Goal: Information Seeking & Learning: Understand process/instructions

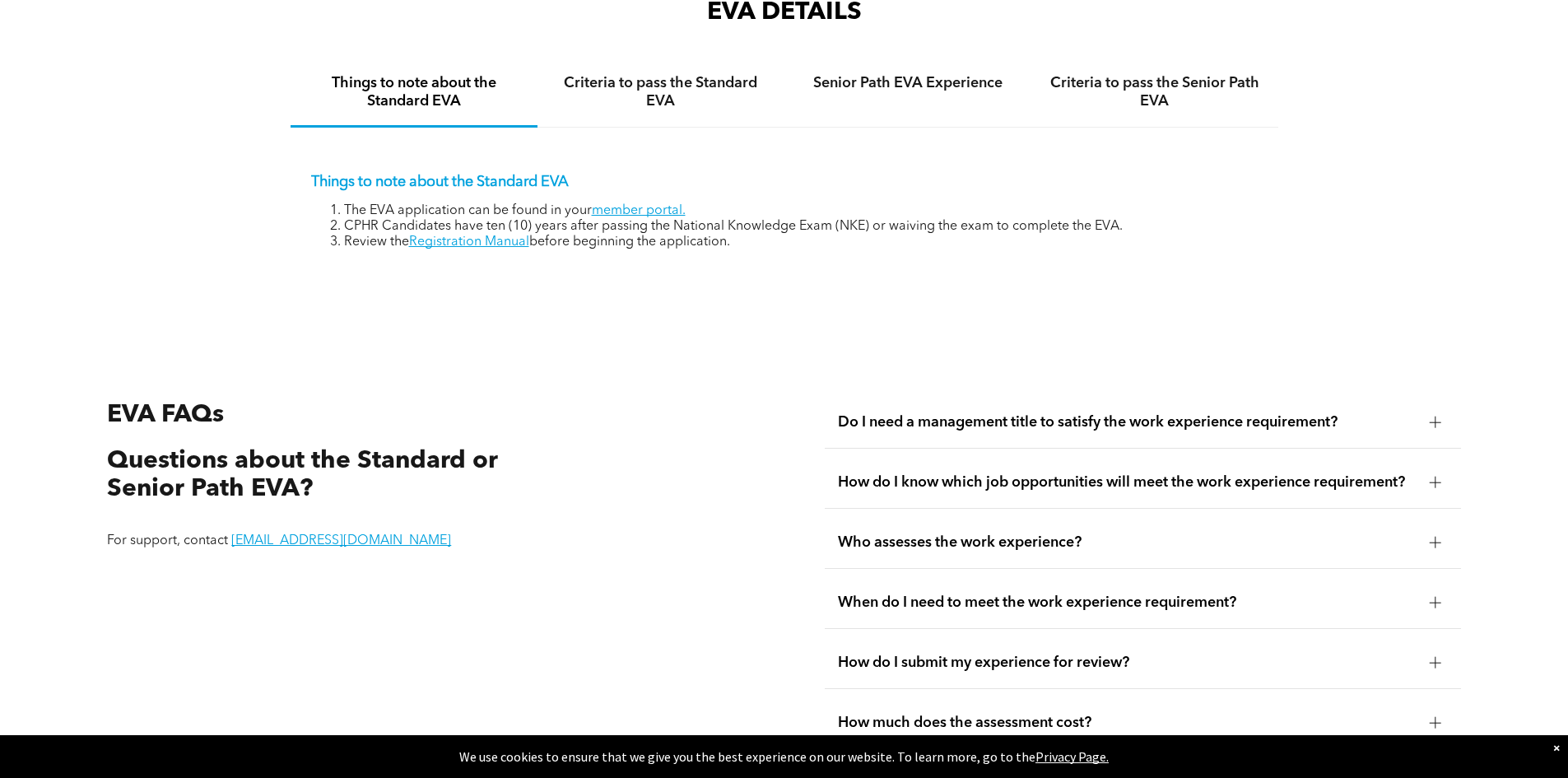
scroll to position [2799, 0]
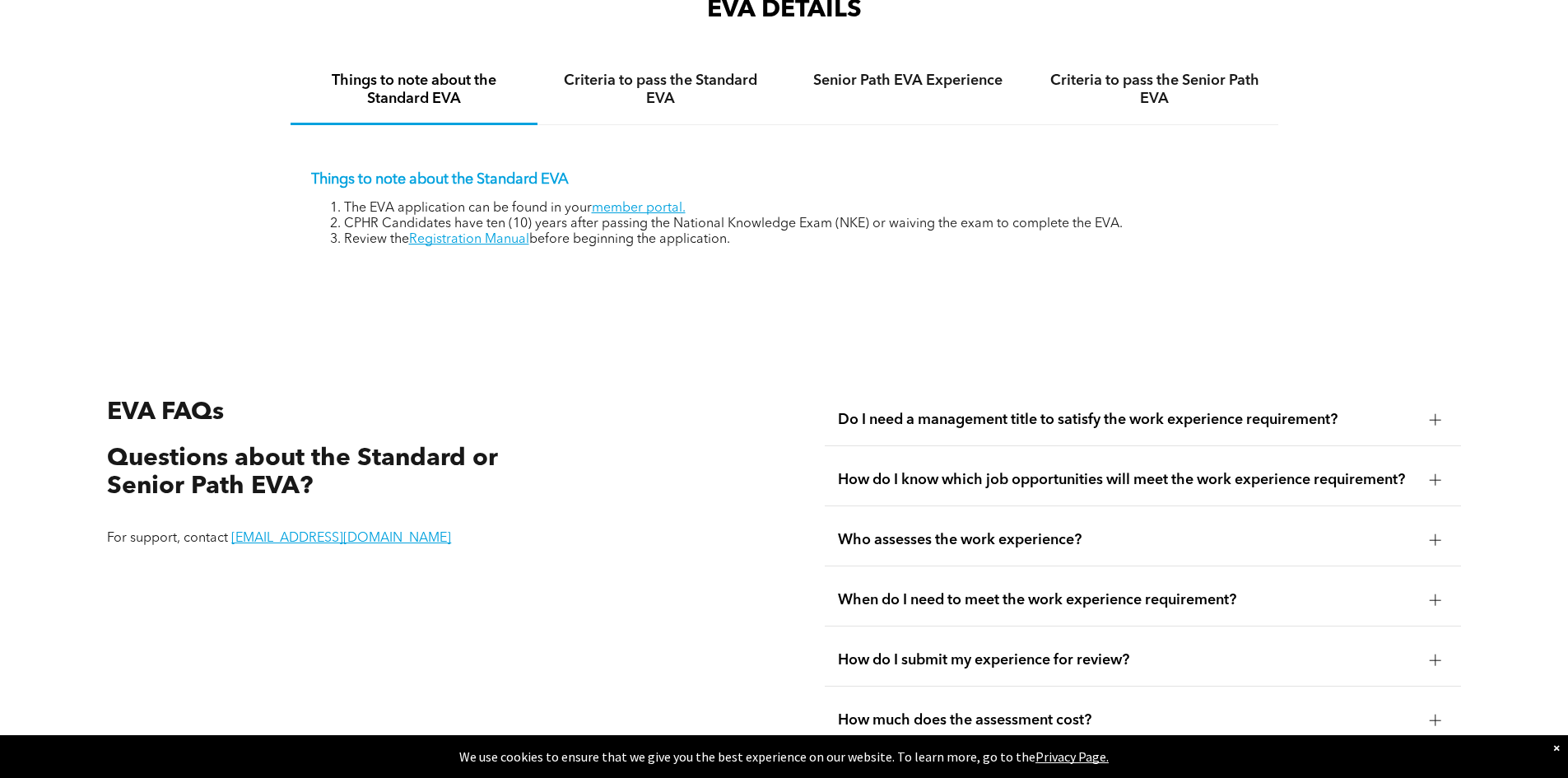
click at [1433, 408] on div at bounding box center [1435, 419] width 24 height 24
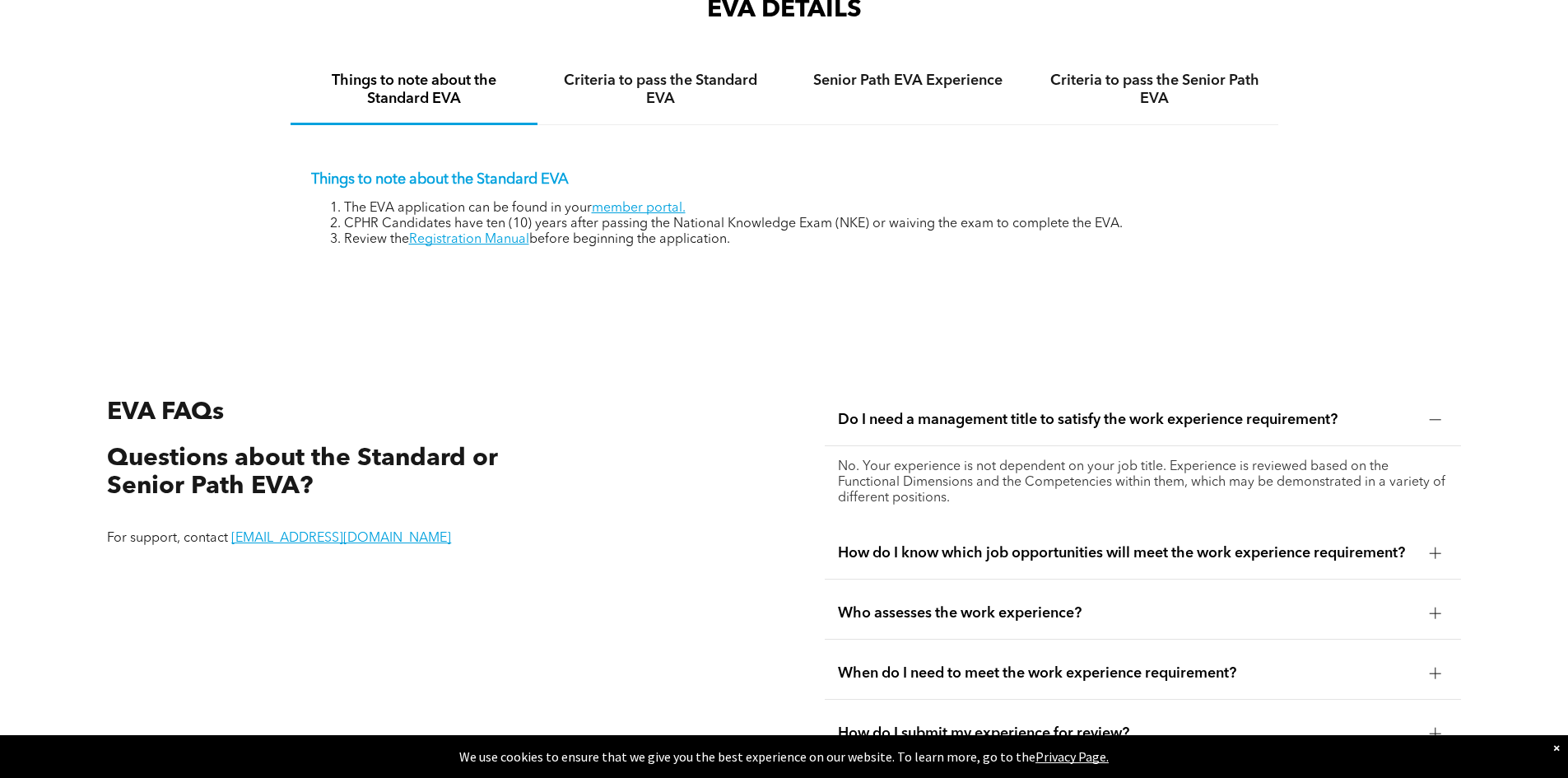
click at [1433, 414] on div at bounding box center [1435, 419] width 12 height 12
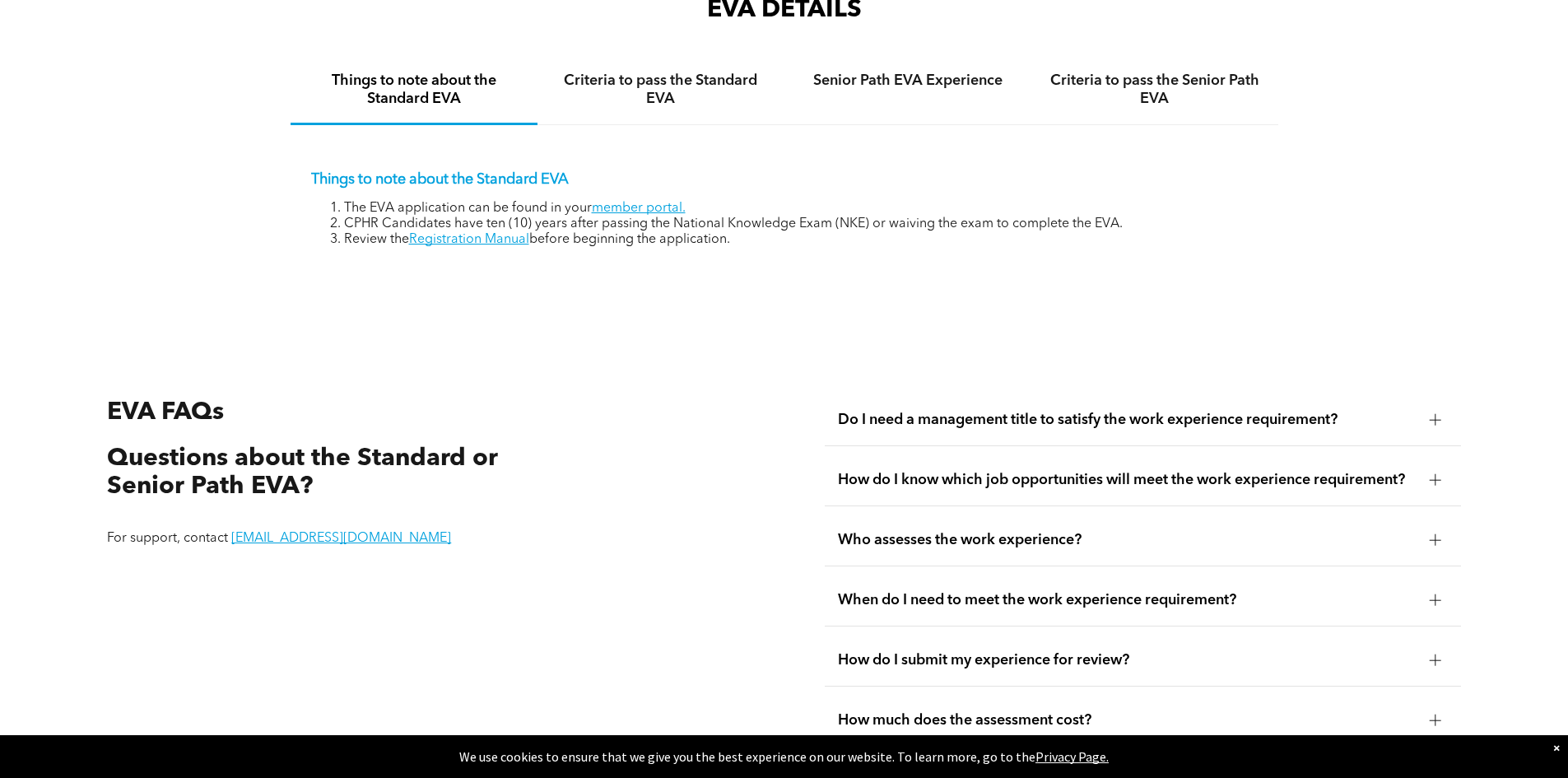
click at [1439, 474] on div at bounding box center [1435, 480] width 12 height 12
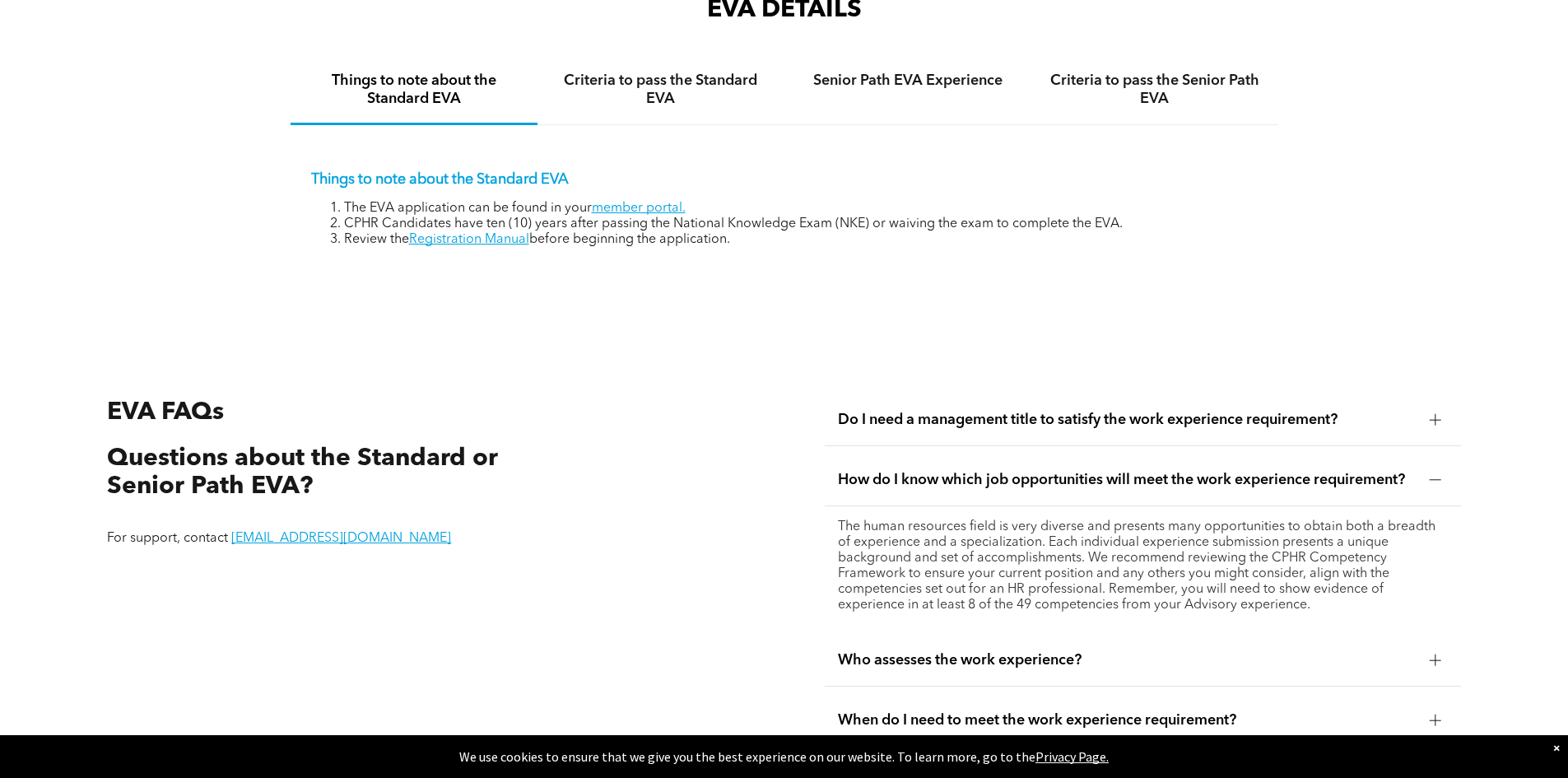
click at [1438, 474] on div at bounding box center [1435, 480] width 12 height 12
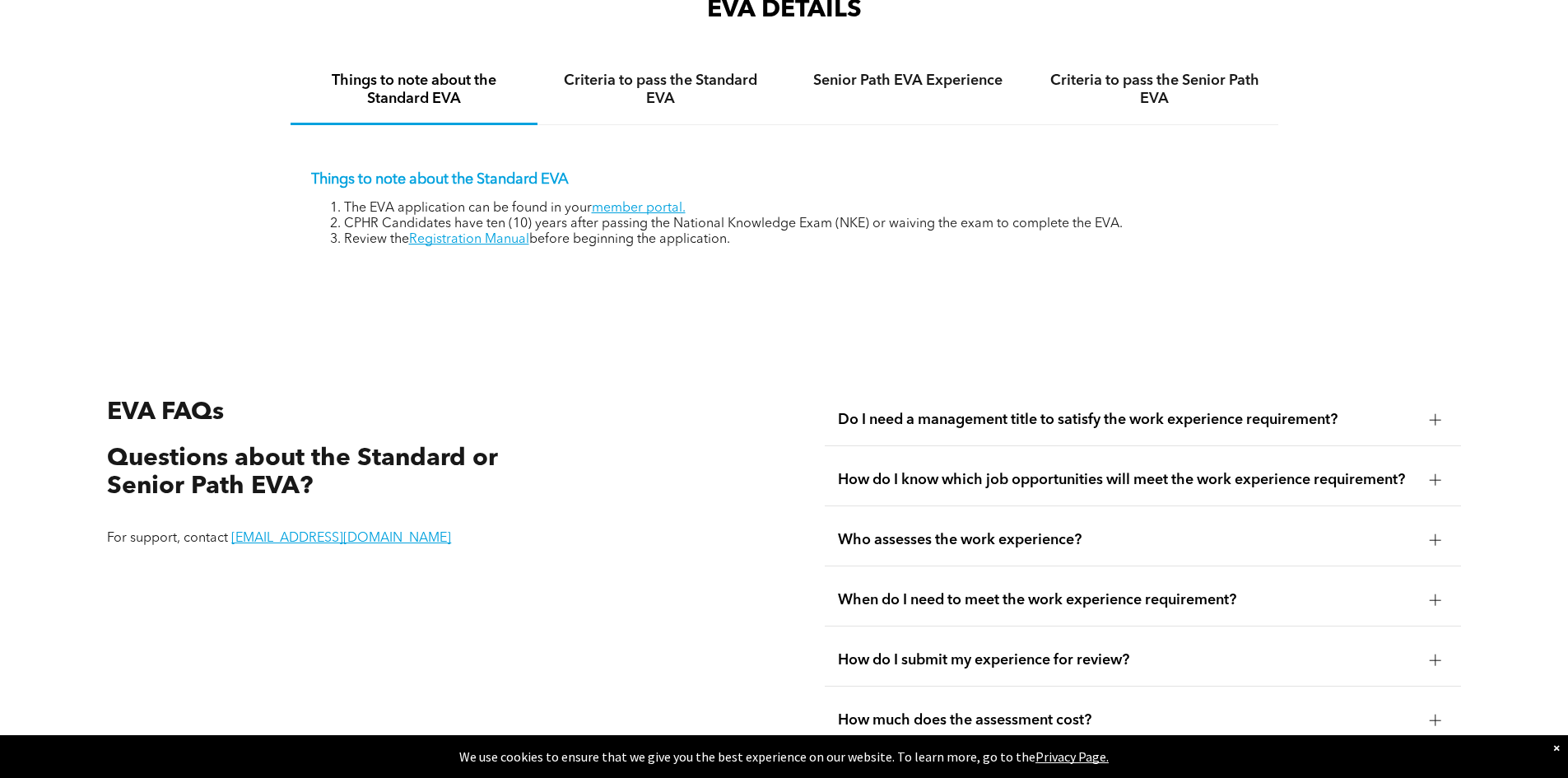
click at [1424, 528] on div at bounding box center [1435, 539] width 24 height 24
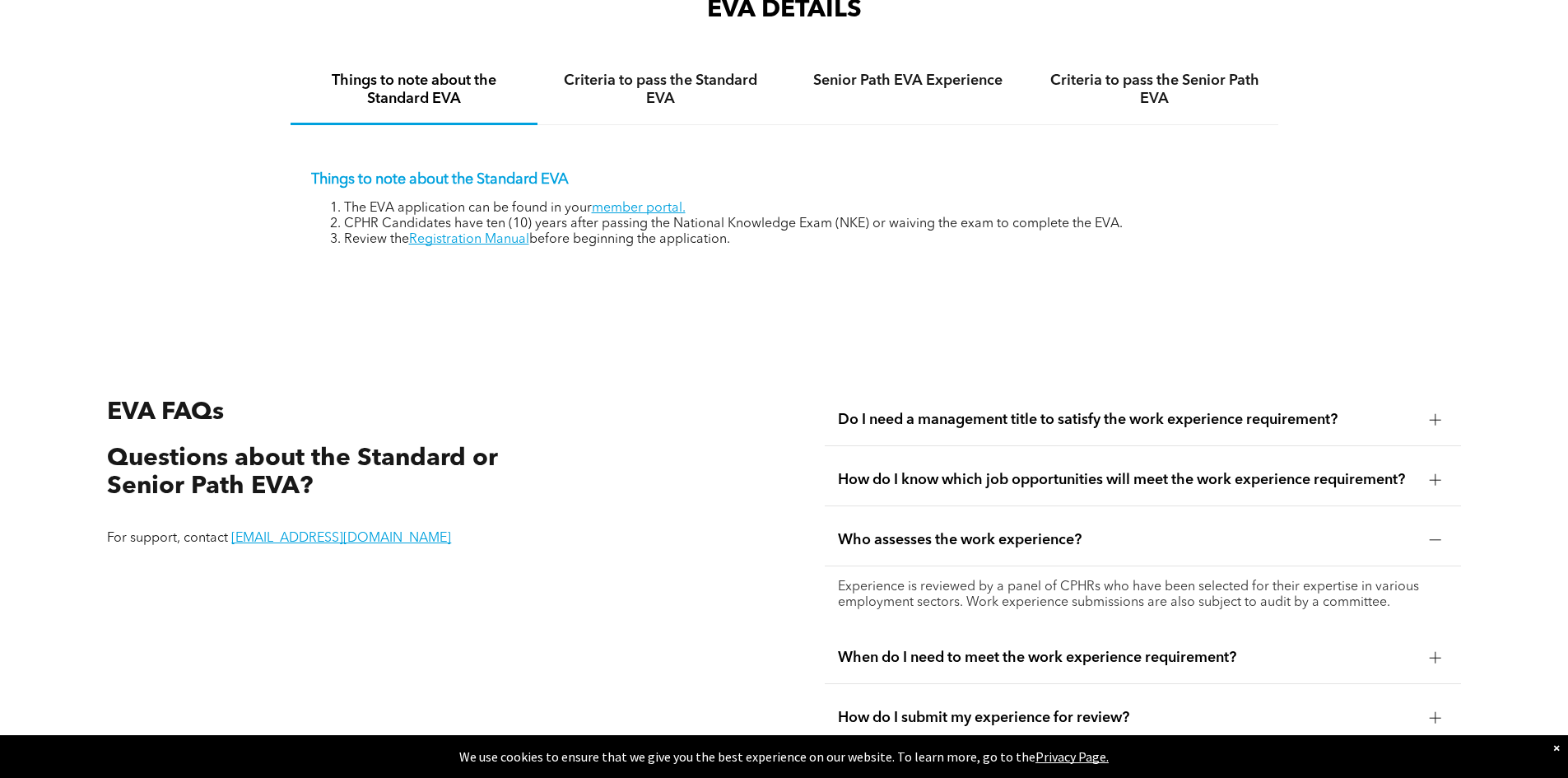
click at [1425, 528] on div at bounding box center [1435, 539] width 24 height 24
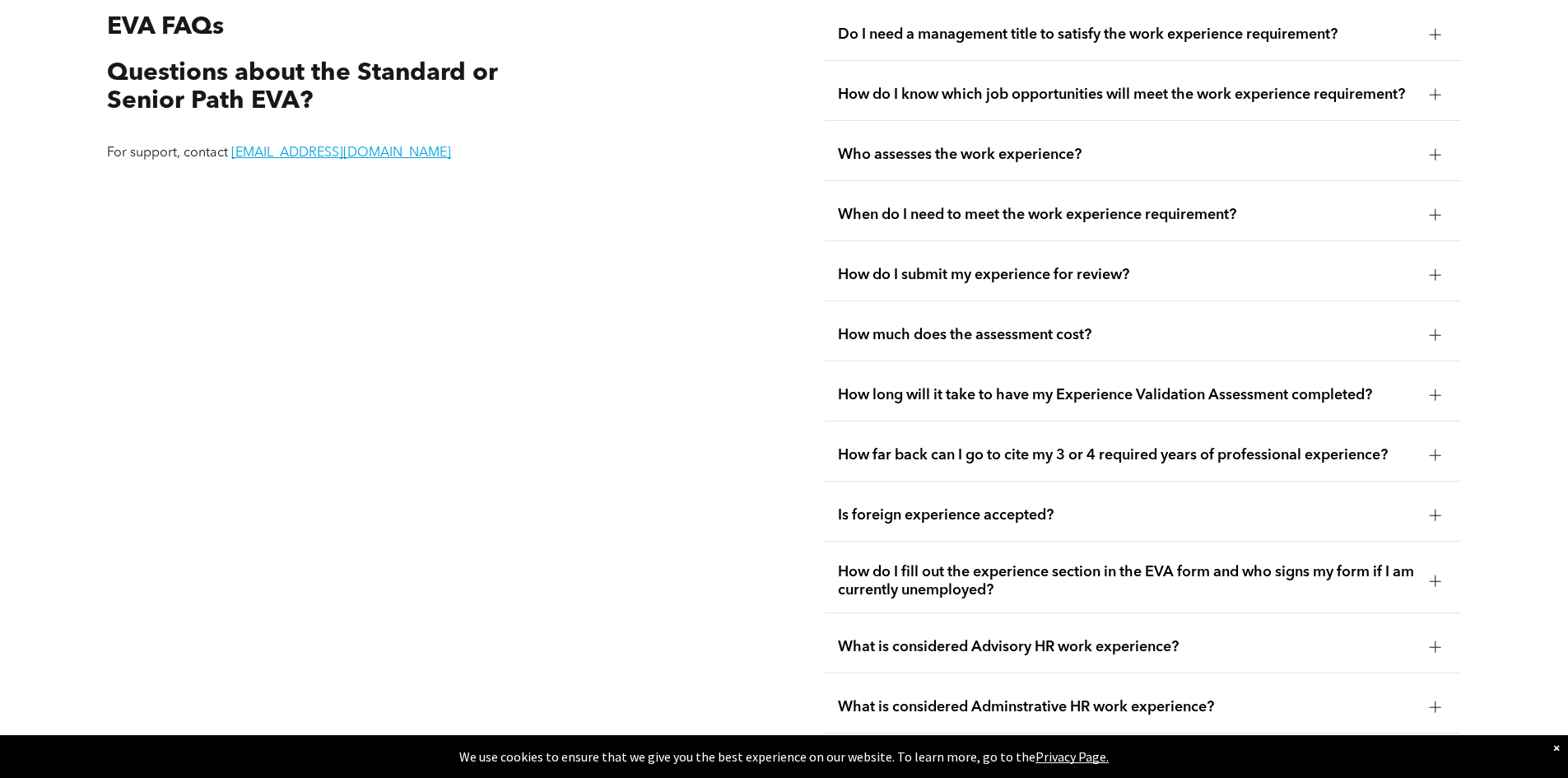
scroll to position [3211, 0]
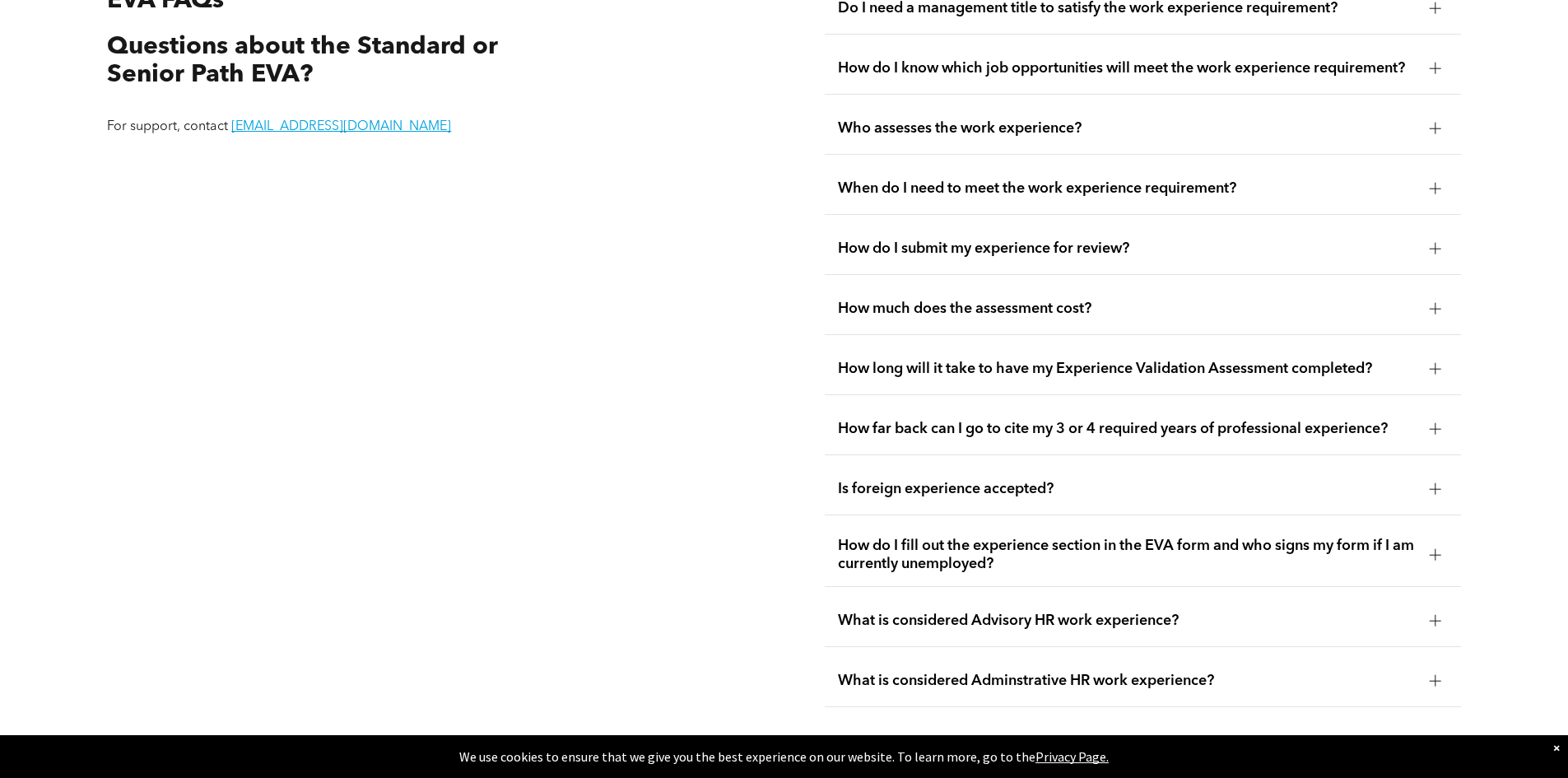
click at [1433, 308] on div at bounding box center [1435, 308] width 12 height 1
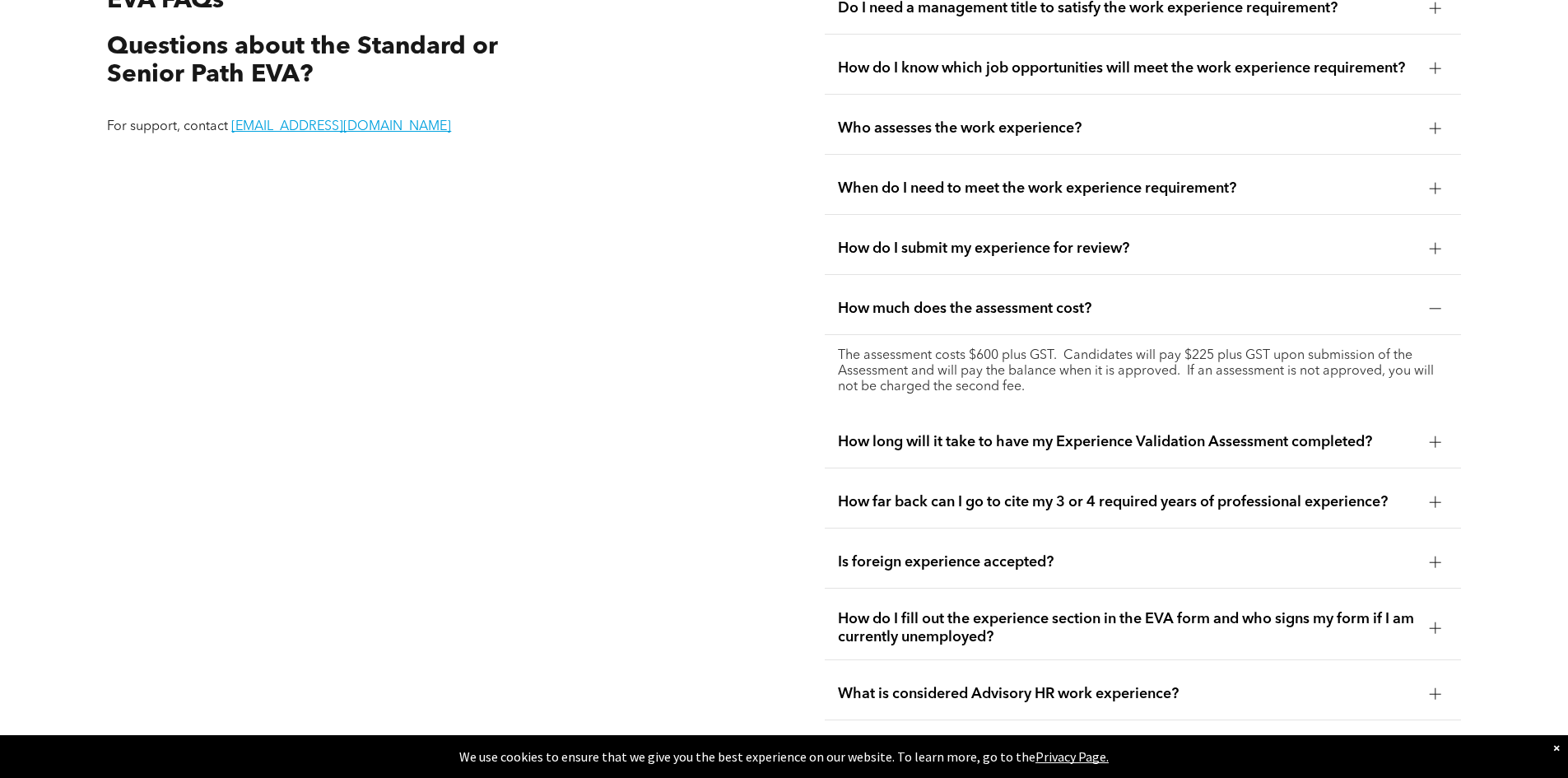
click at [1439, 303] on div at bounding box center [1435, 308] width 12 height 12
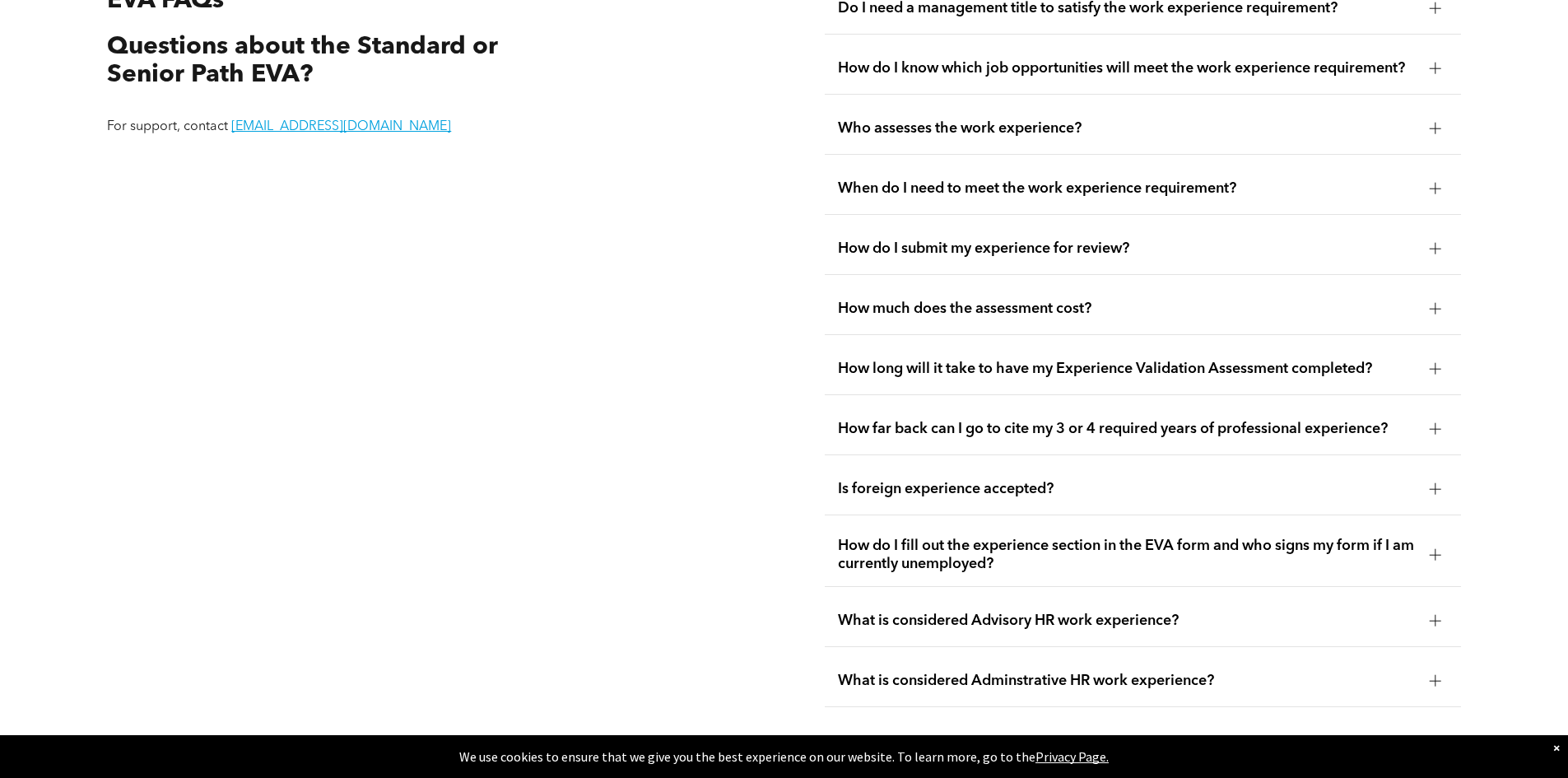
click at [1433, 363] on div at bounding box center [1435, 369] width 12 height 12
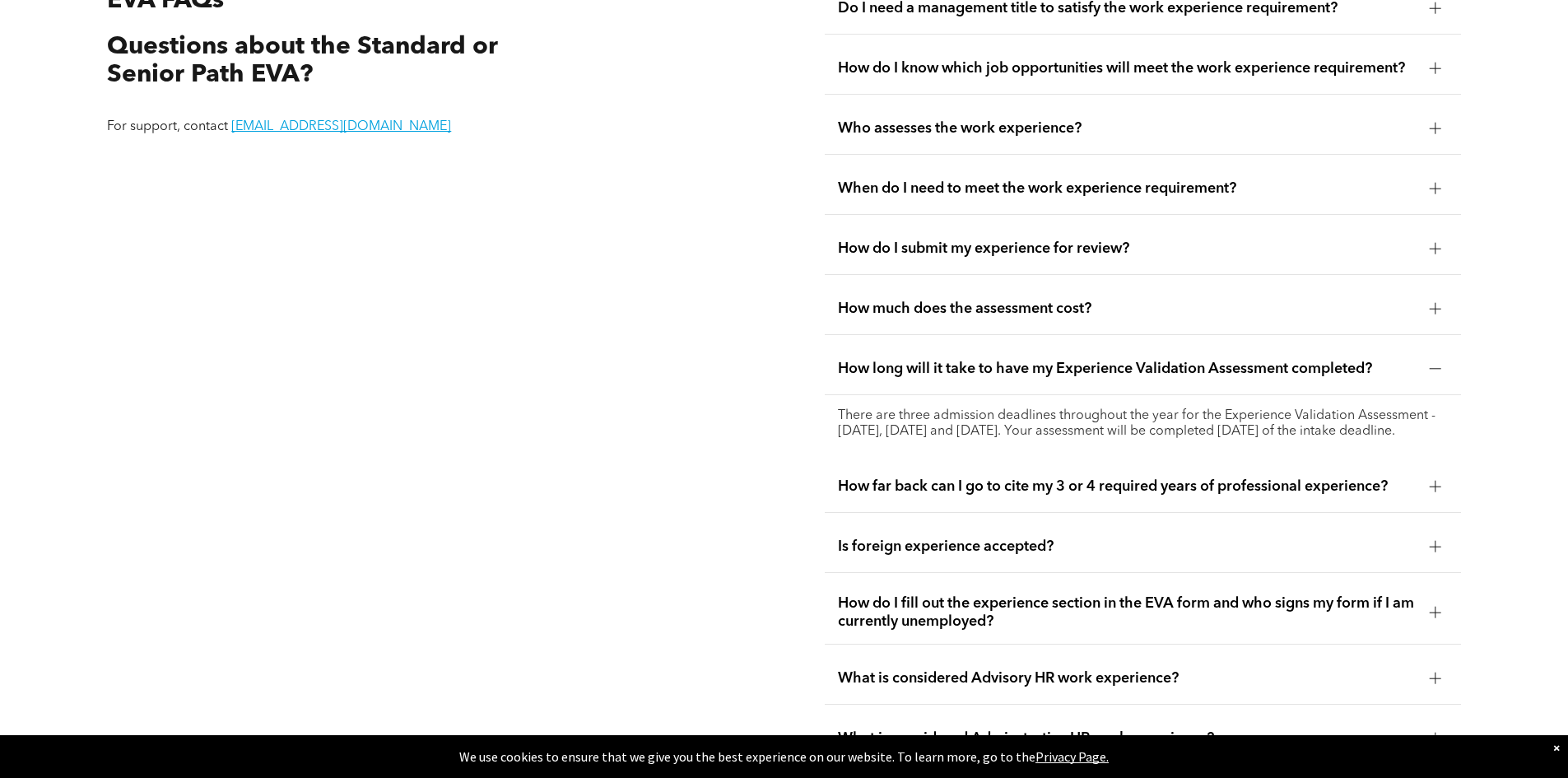
click at [1433, 363] on div at bounding box center [1435, 369] width 12 height 12
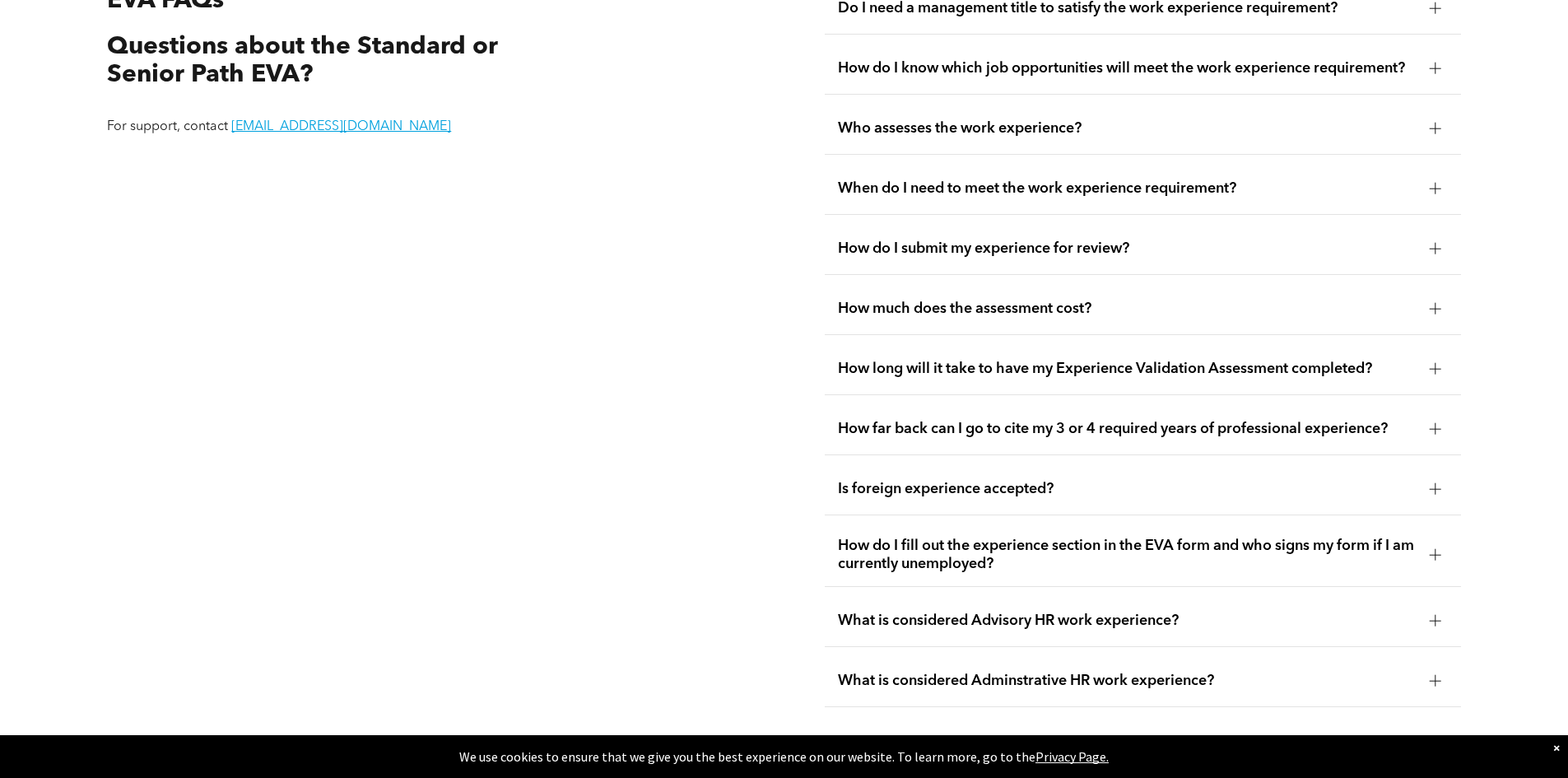
click at [1433, 483] on div at bounding box center [1435, 489] width 12 height 12
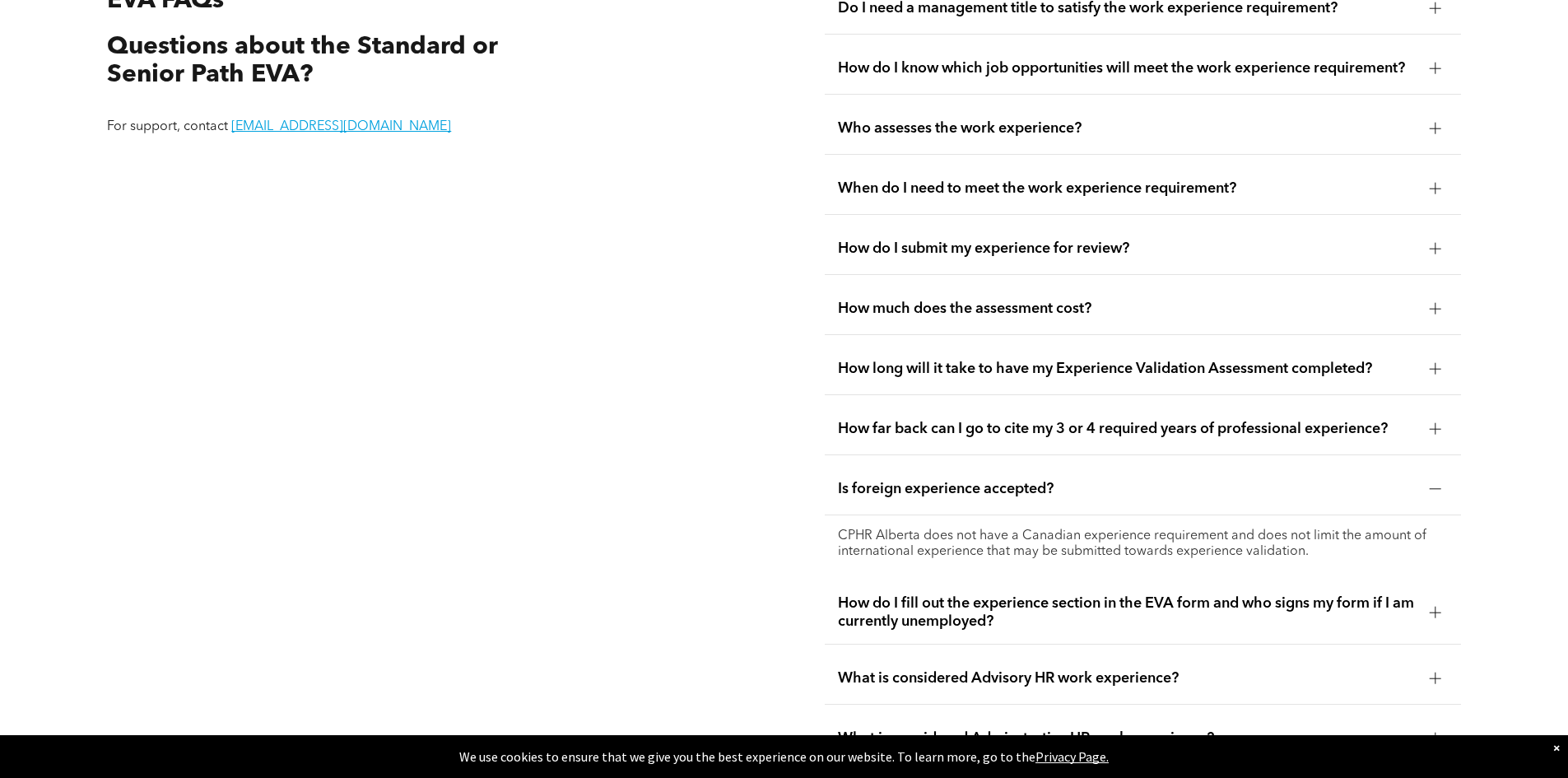
click at [1433, 483] on div at bounding box center [1435, 489] width 12 height 12
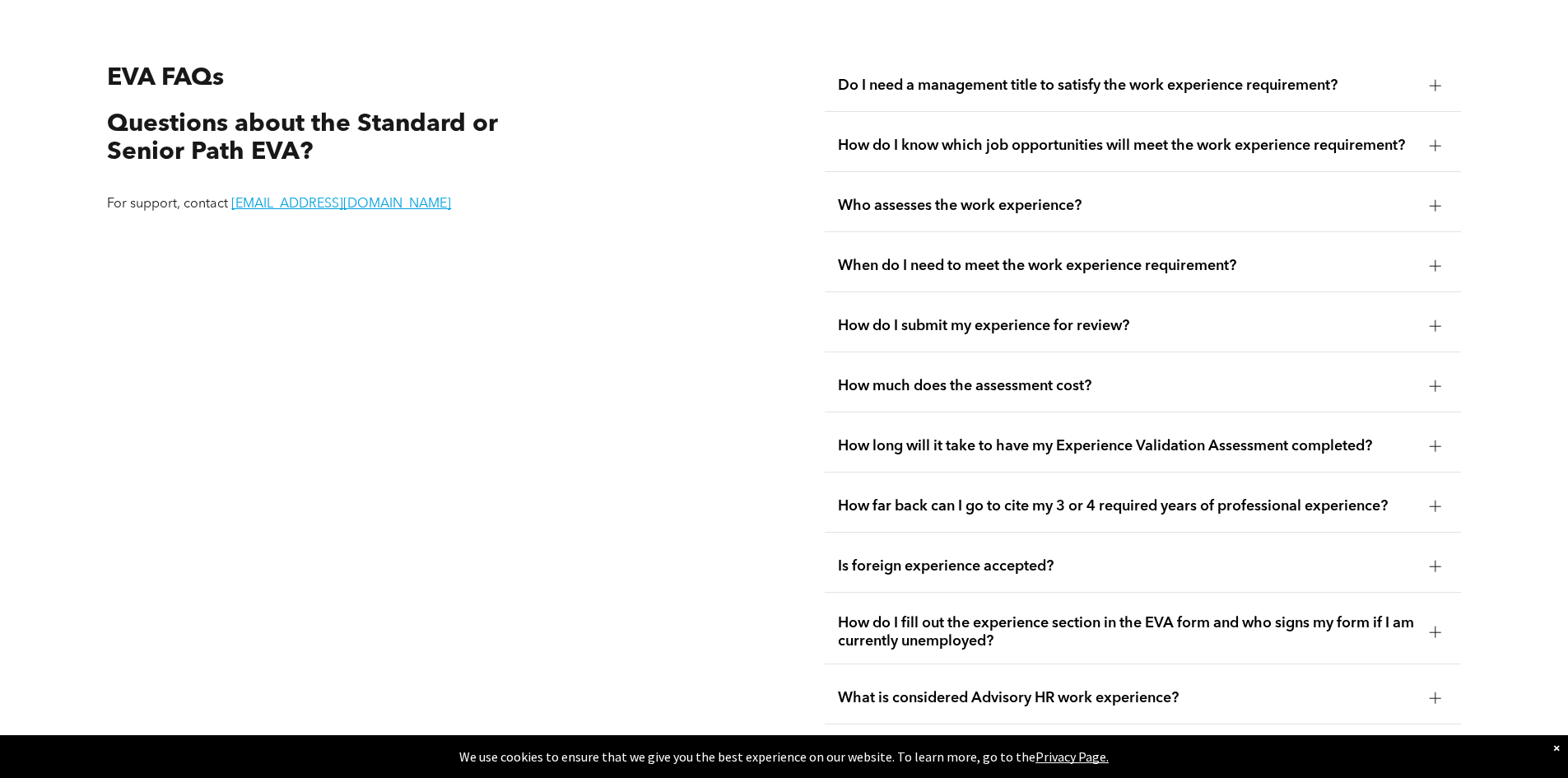
scroll to position [3376, 0]
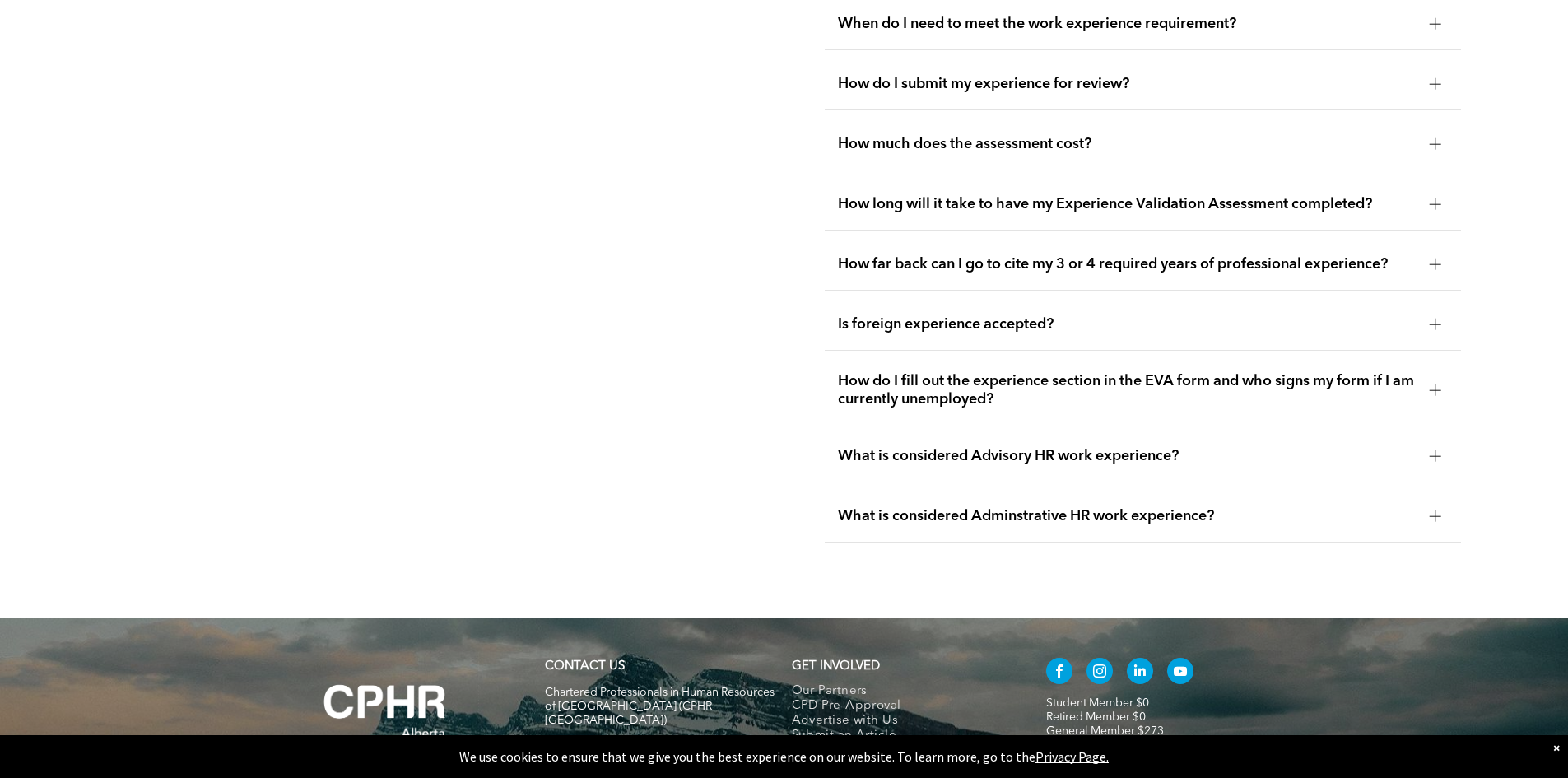
click at [1433, 504] on div at bounding box center [1435, 516] width 24 height 24
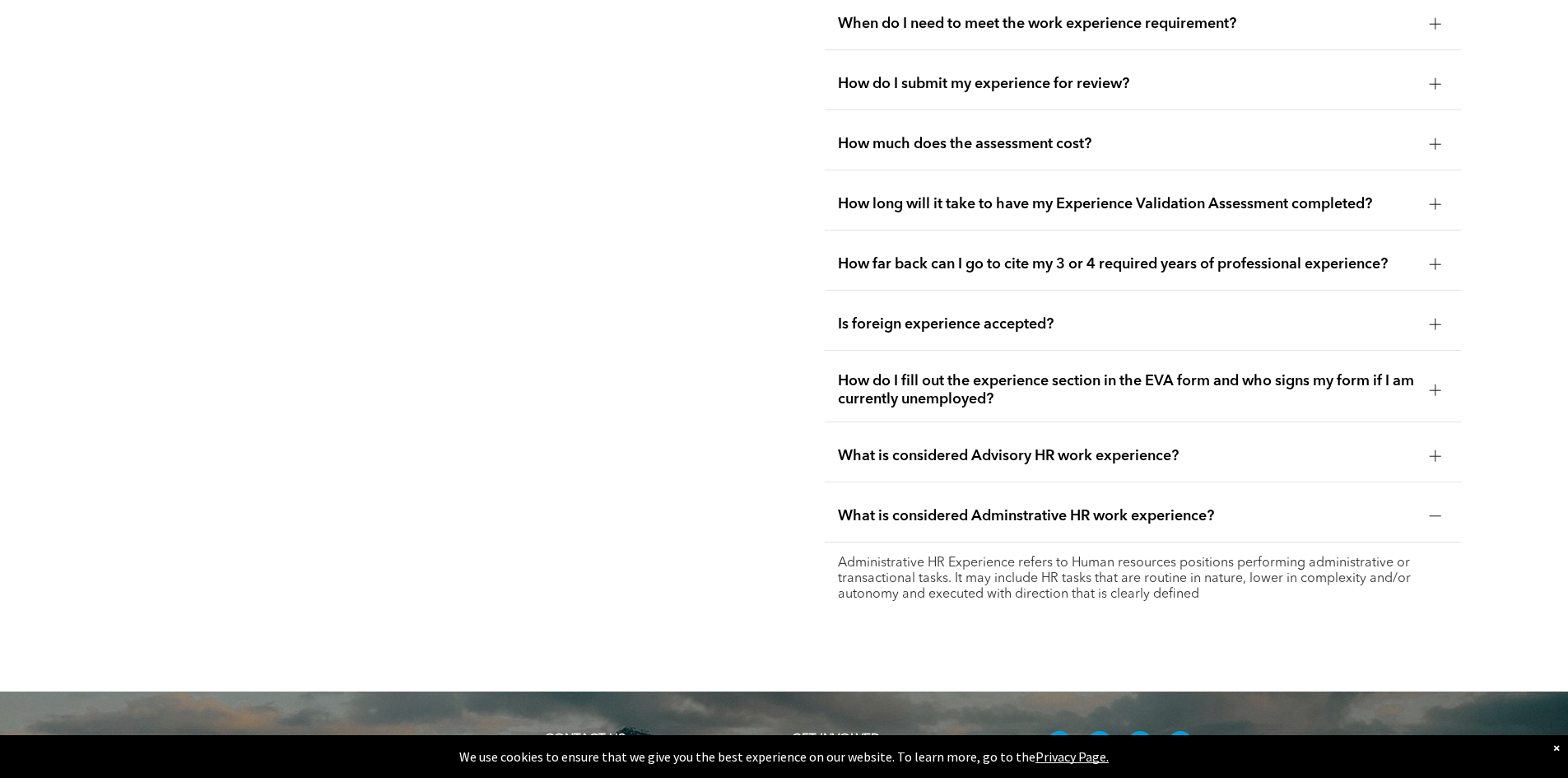
click at [1433, 504] on div at bounding box center [1435, 516] width 24 height 24
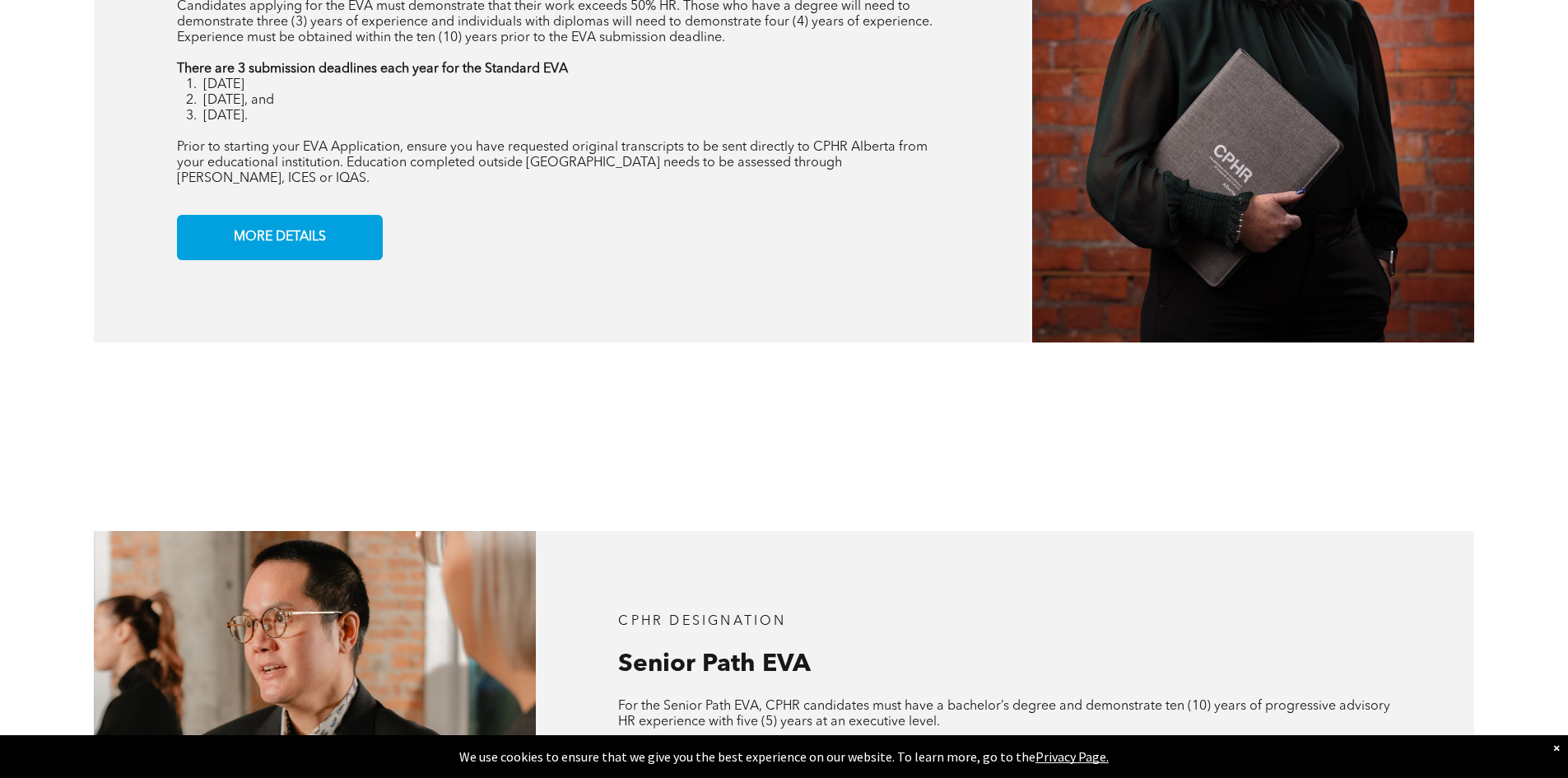
scroll to position [1564, 0]
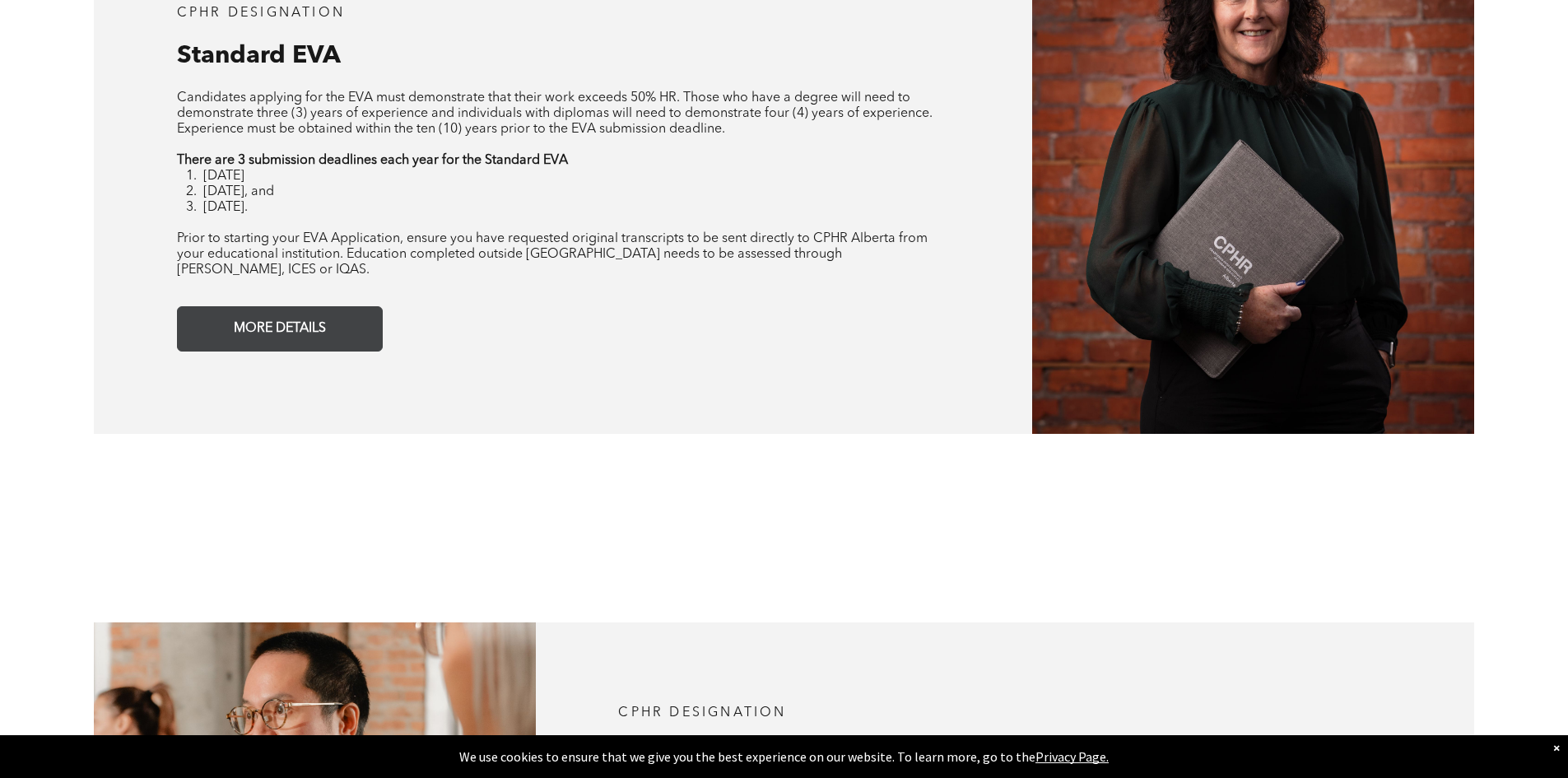
click at [344, 315] on link "MORE DETAILS" at bounding box center [280, 329] width 206 height 45
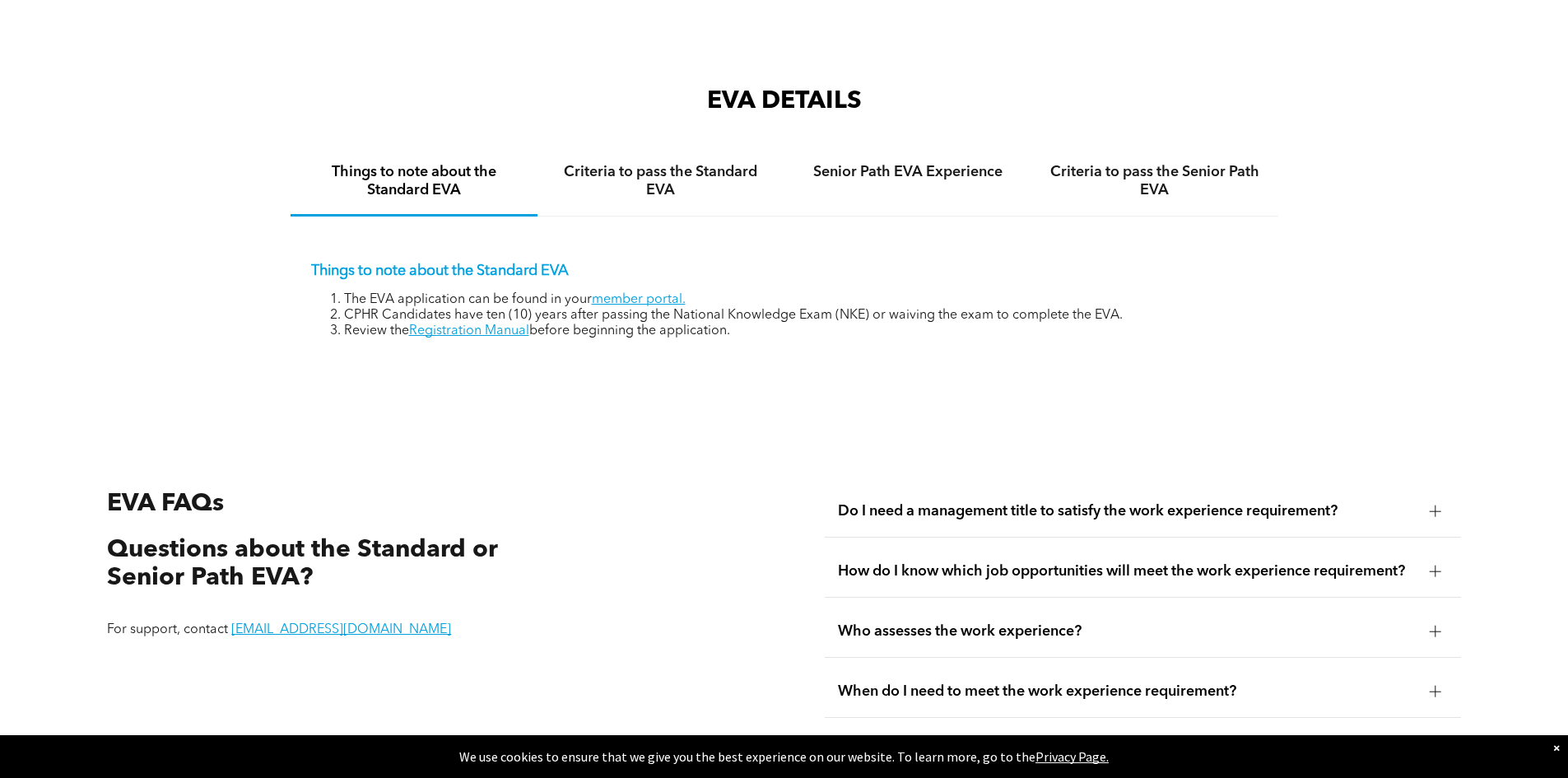
scroll to position [2760, 0]
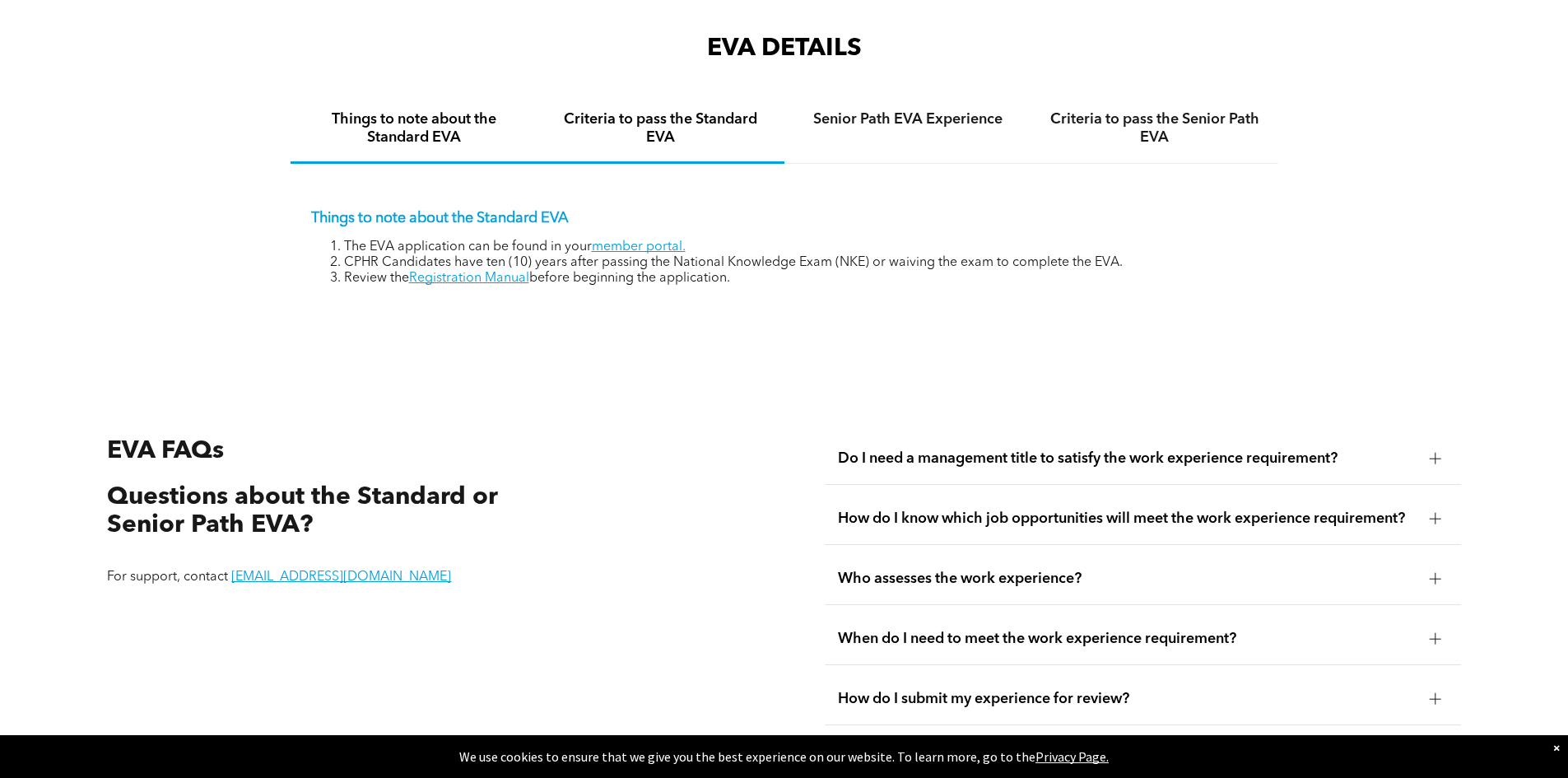
click at [675, 116] on h4 "Criteria to pass the Standard EVA" at bounding box center [660, 128] width 218 height 36
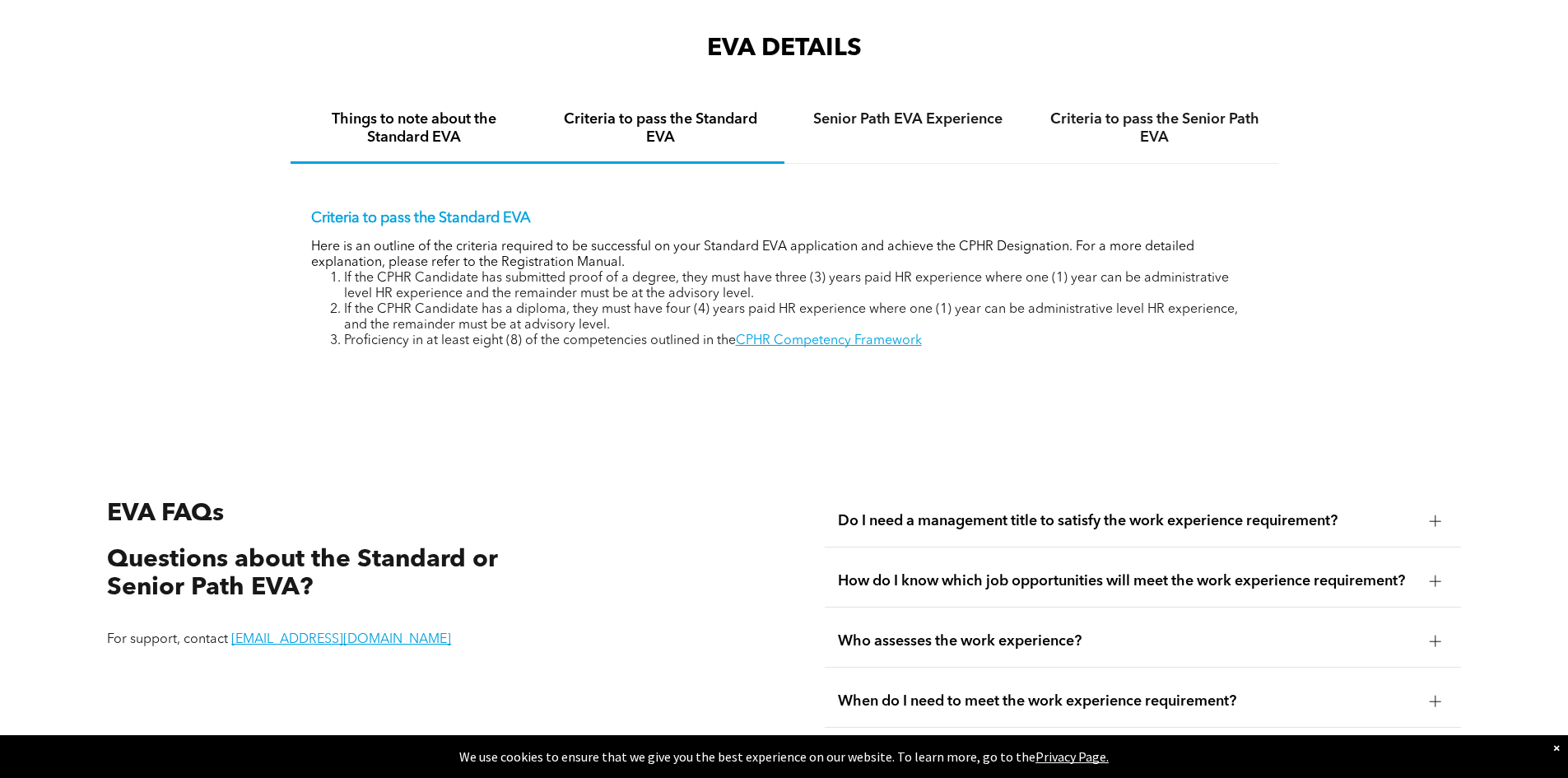
click at [432, 127] on h4 "Things to note about the Standard EVA" at bounding box center [414, 128] width 218 height 36
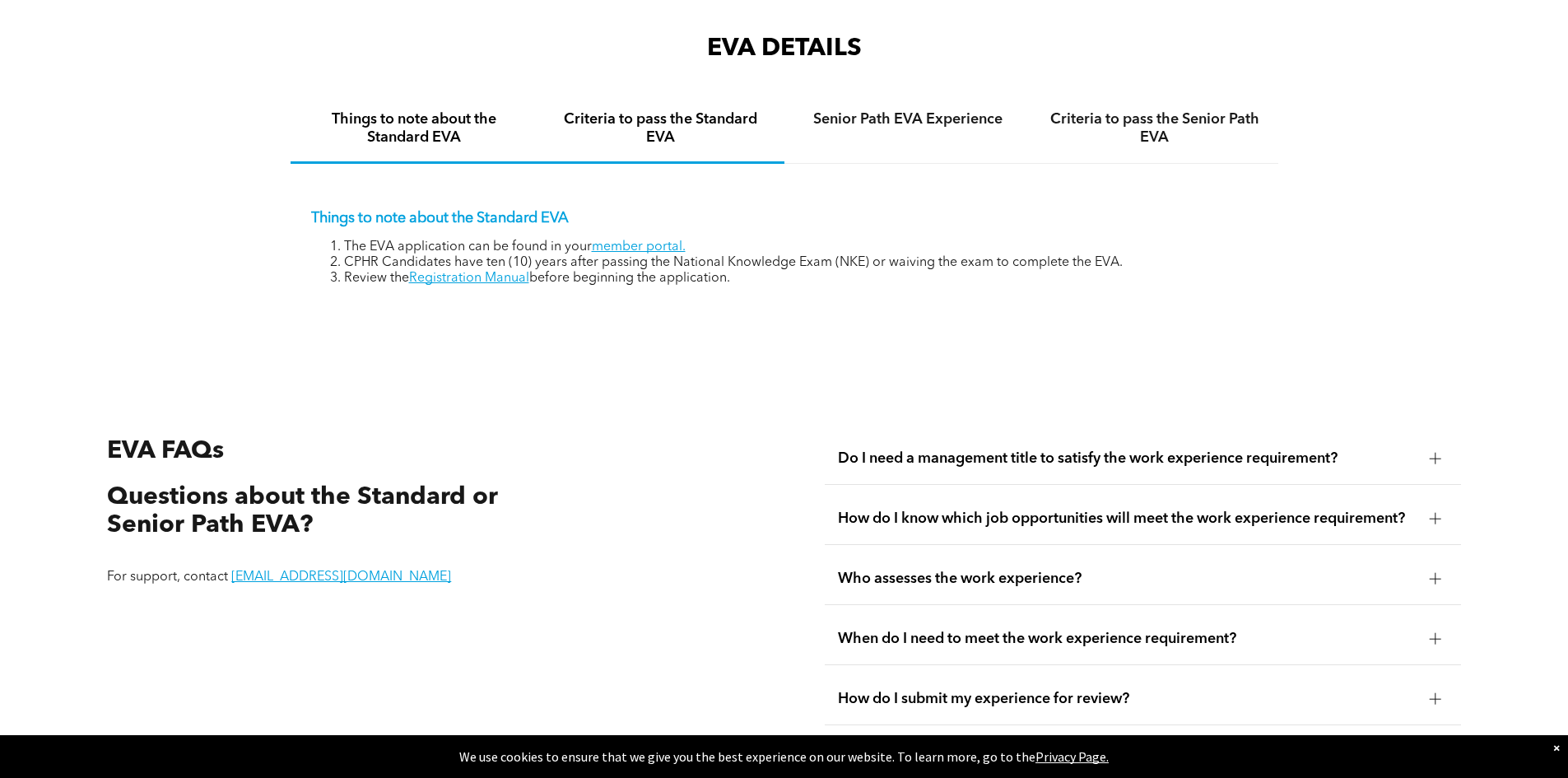
click at [671, 123] on h4 "Criteria to pass the Standard EVA" at bounding box center [660, 128] width 218 height 36
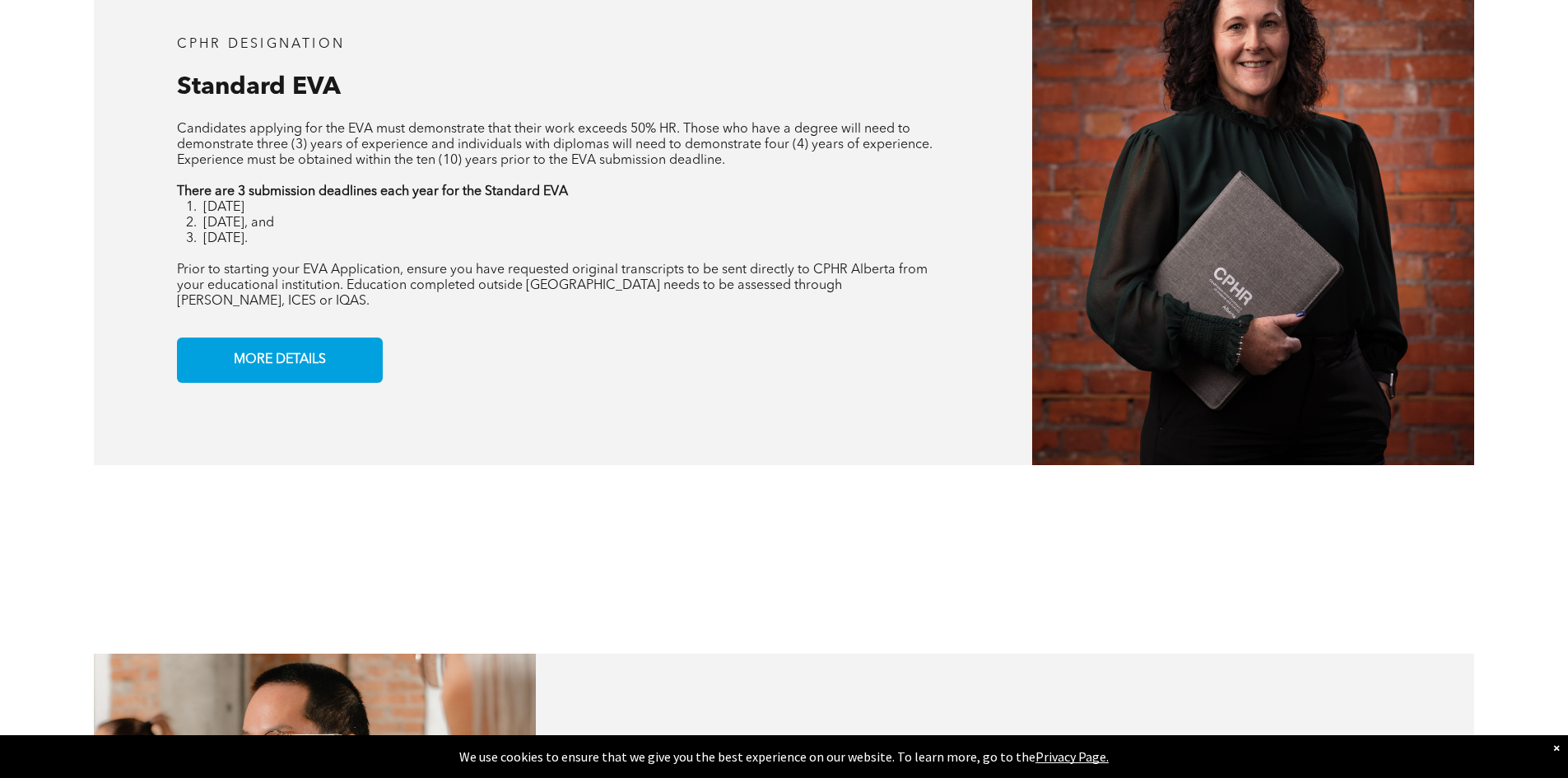
scroll to position [1526, 0]
